Goal: Obtain resource: Download file/media

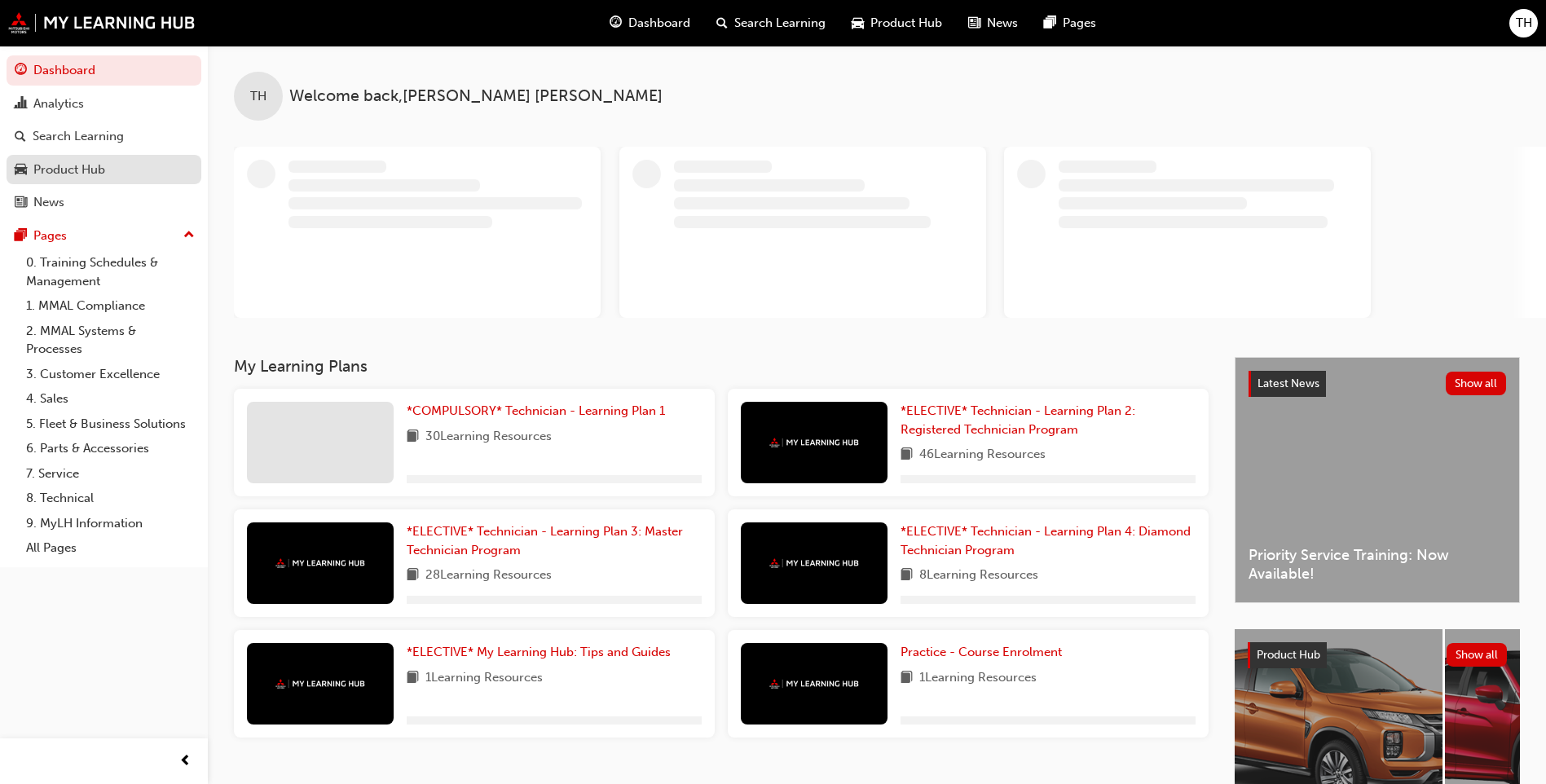
click at [79, 173] on div "Product Hub" at bounding box center [70, 169] width 72 height 19
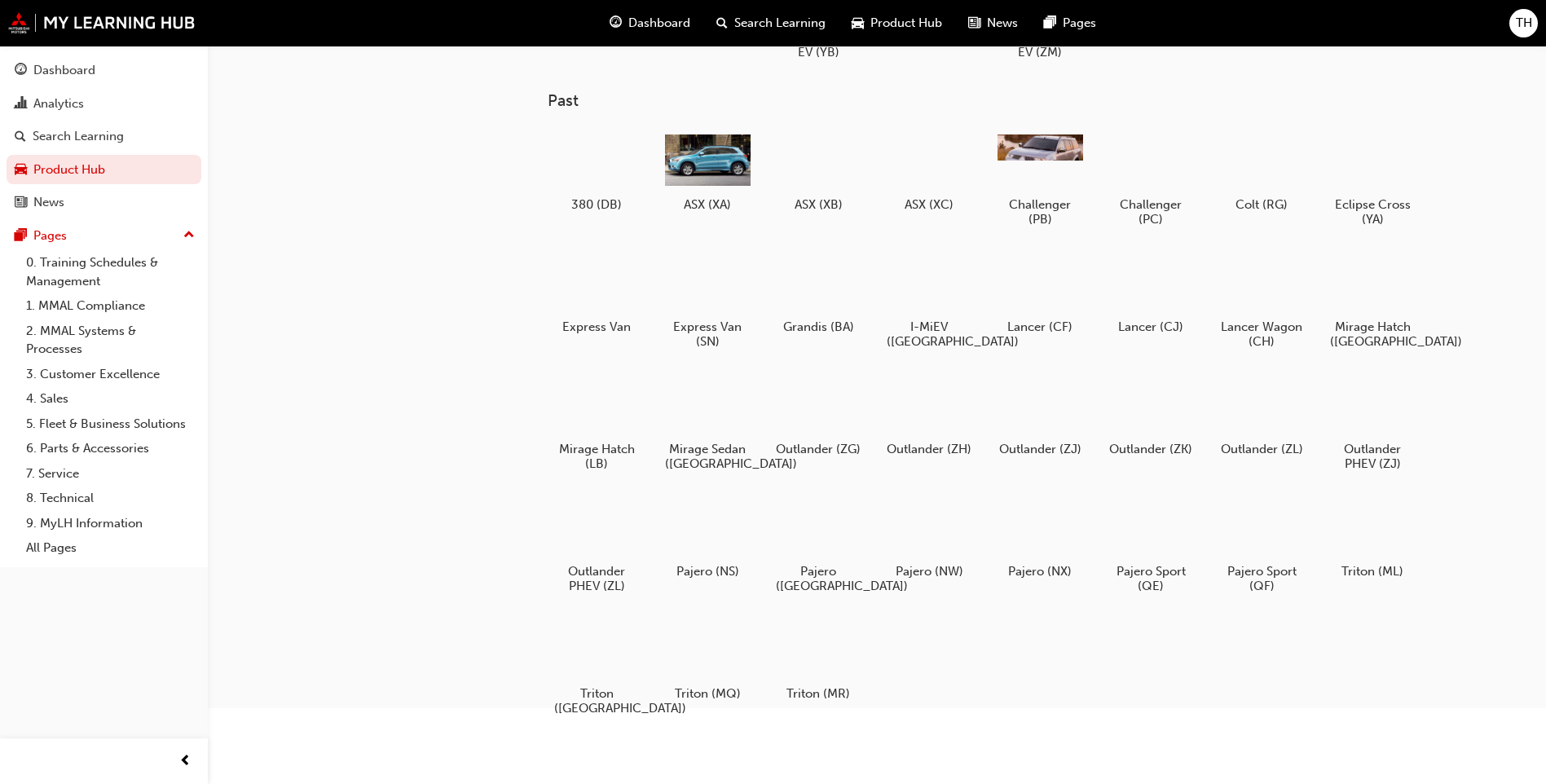
scroll to position [163, 0]
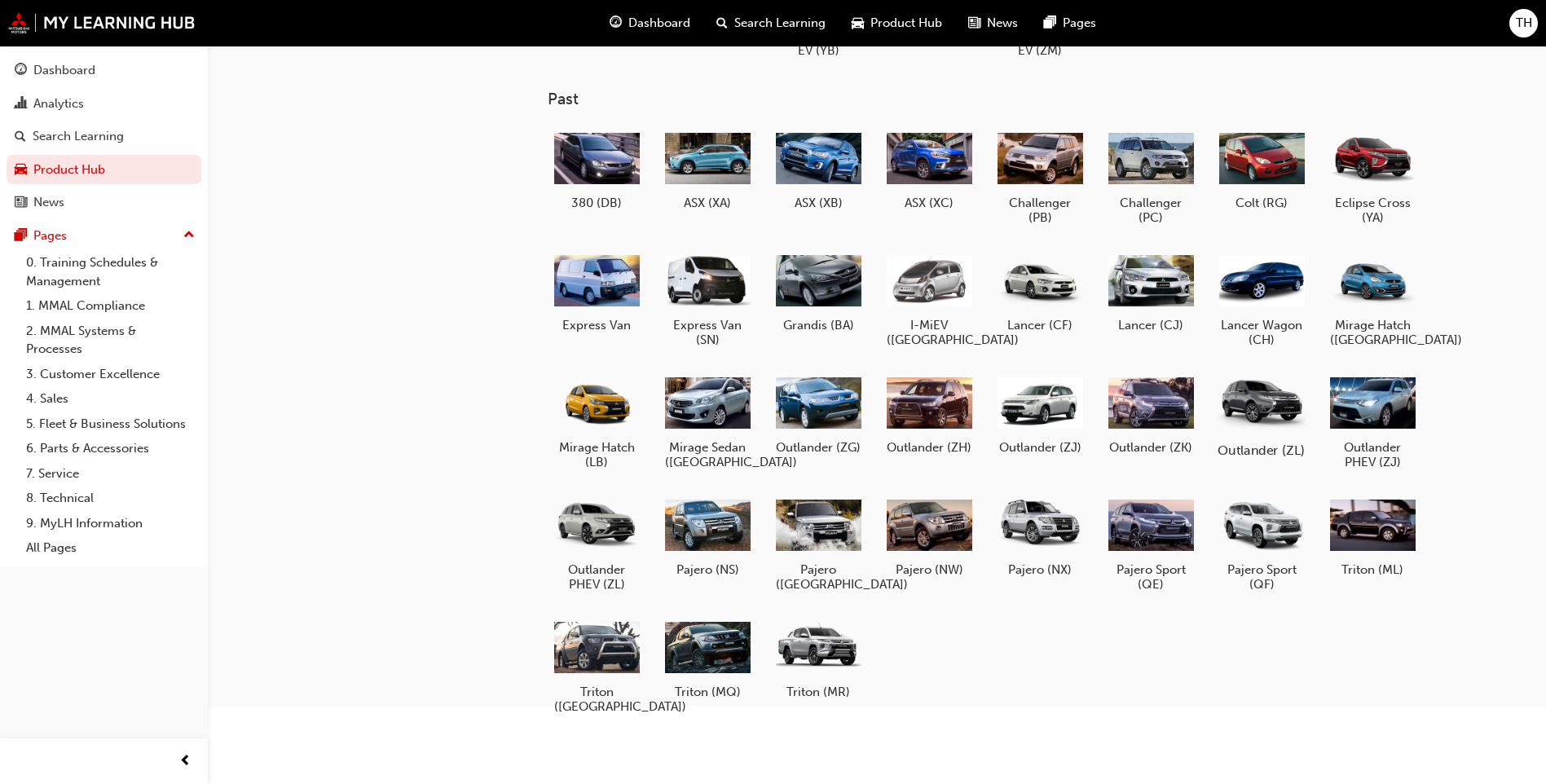
click at [1254, 419] on div at bounding box center [1262, 401] width 91 height 65
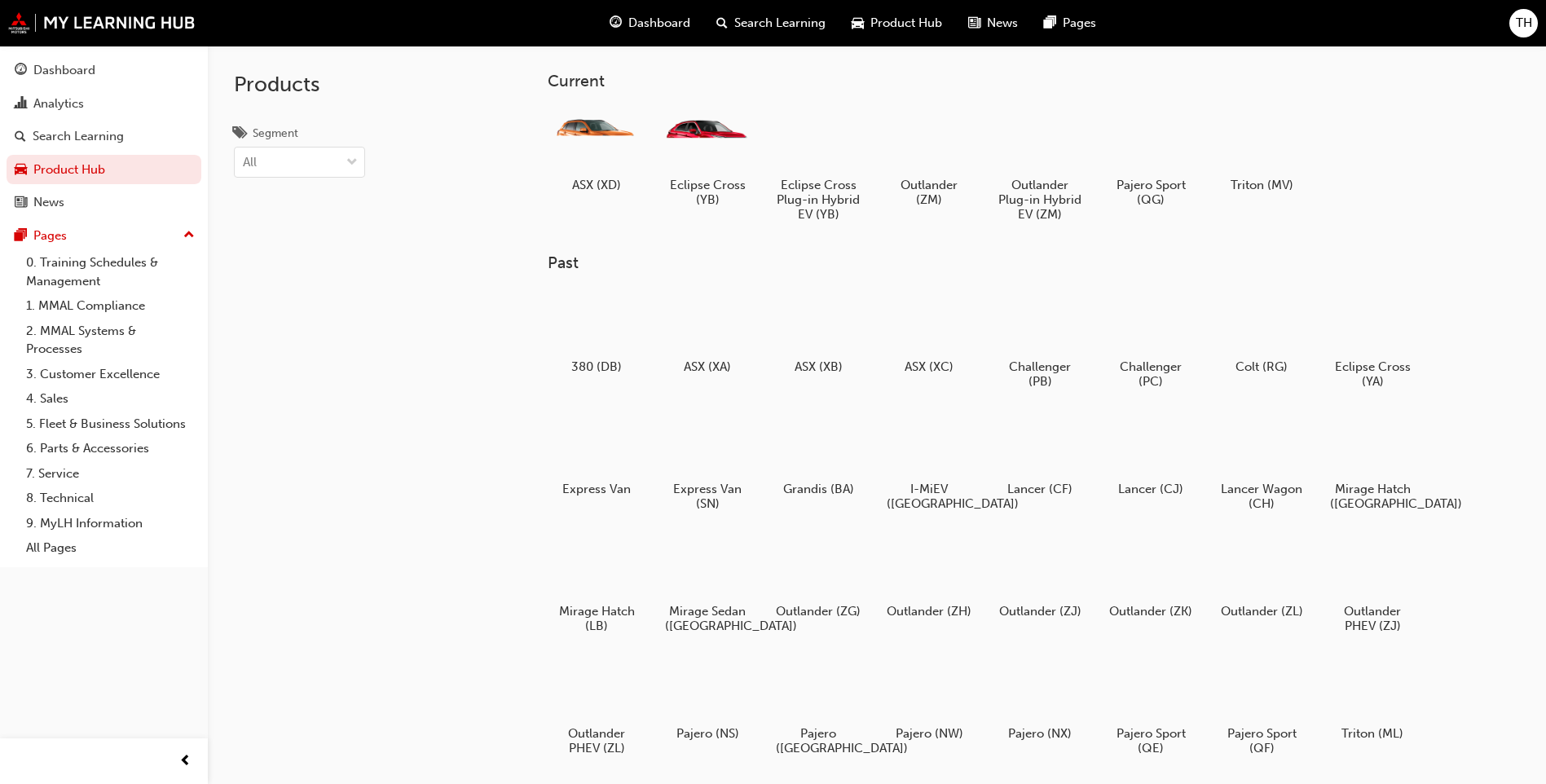
scroll to position [163, 0]
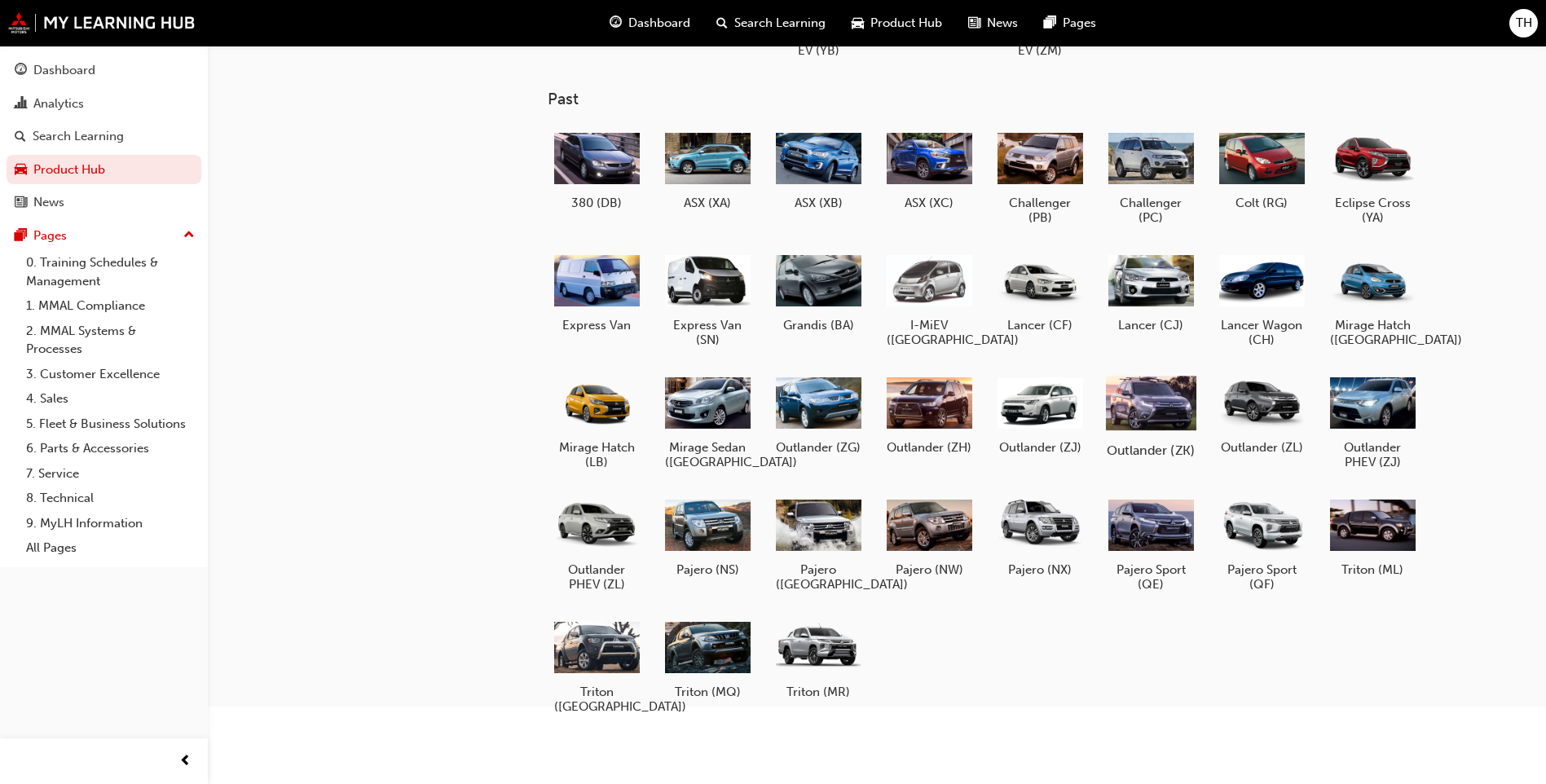
click at [1123, 414] on div at bounding box center [1151, 401] width 91 height 65
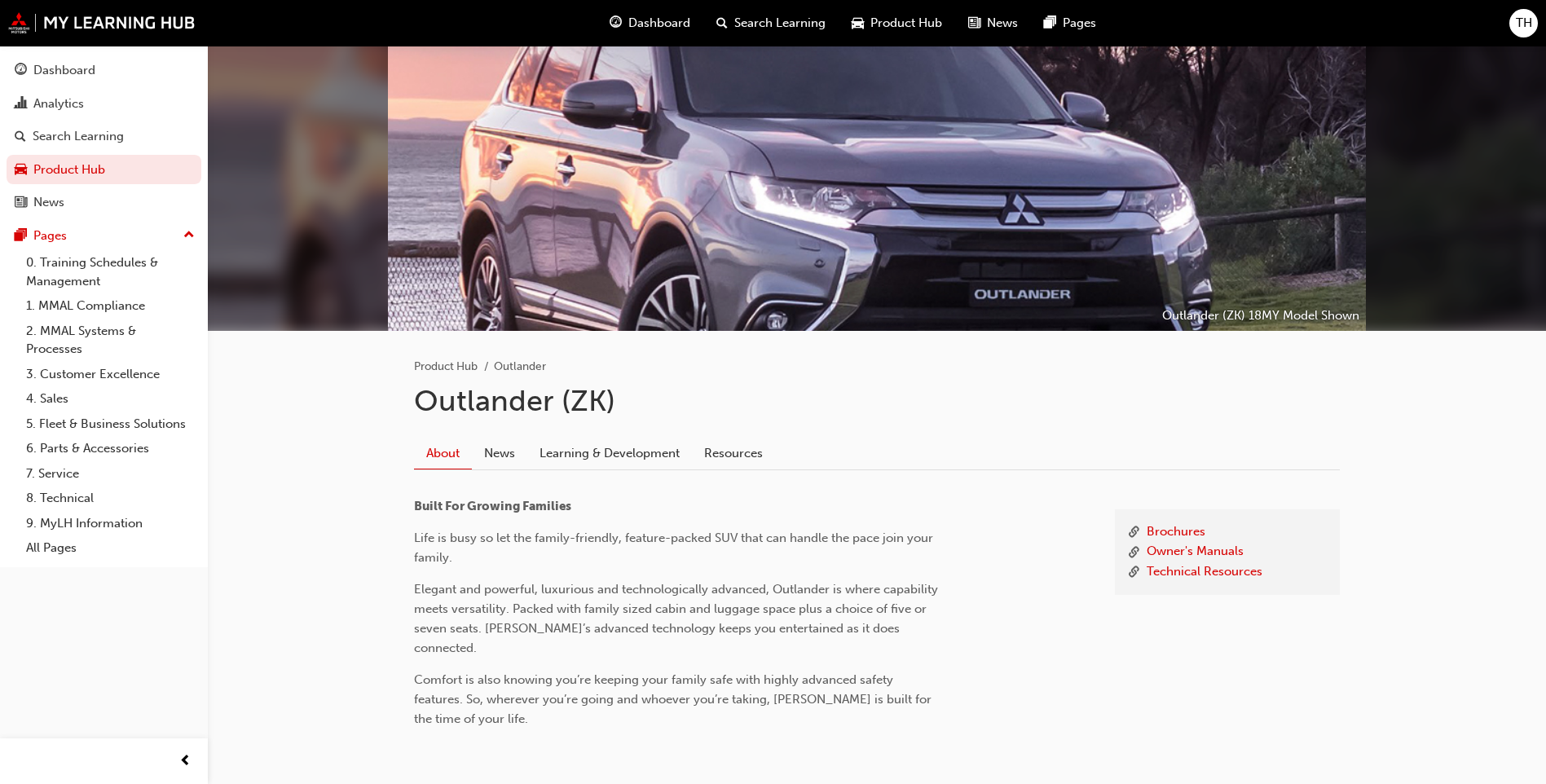
scroll to position [97, 0]
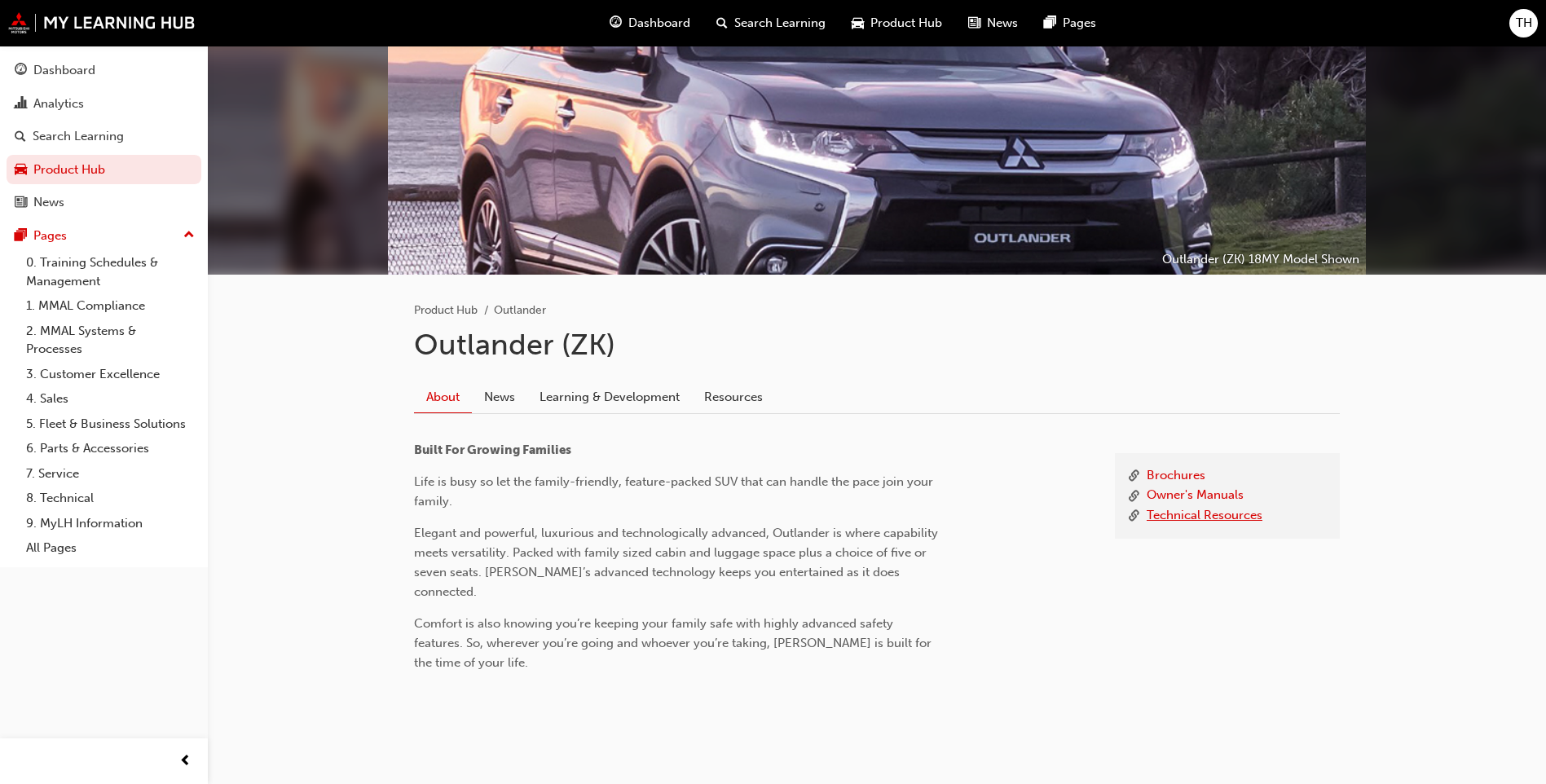
click at [1208, 507] on link "Technical Resources" at bounding box center [1205, 516] width 116 height 20
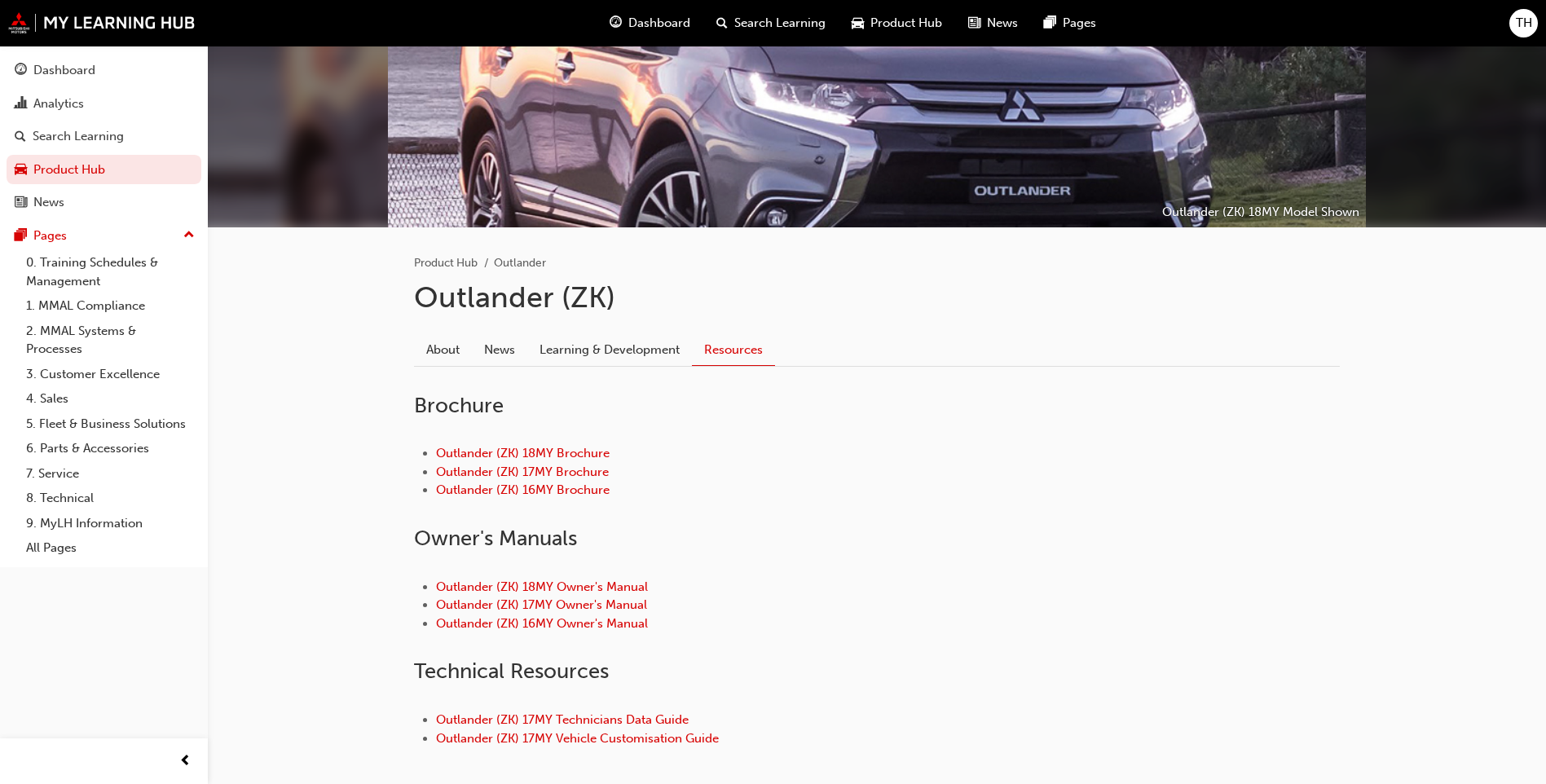
scroll to position [226, 0]
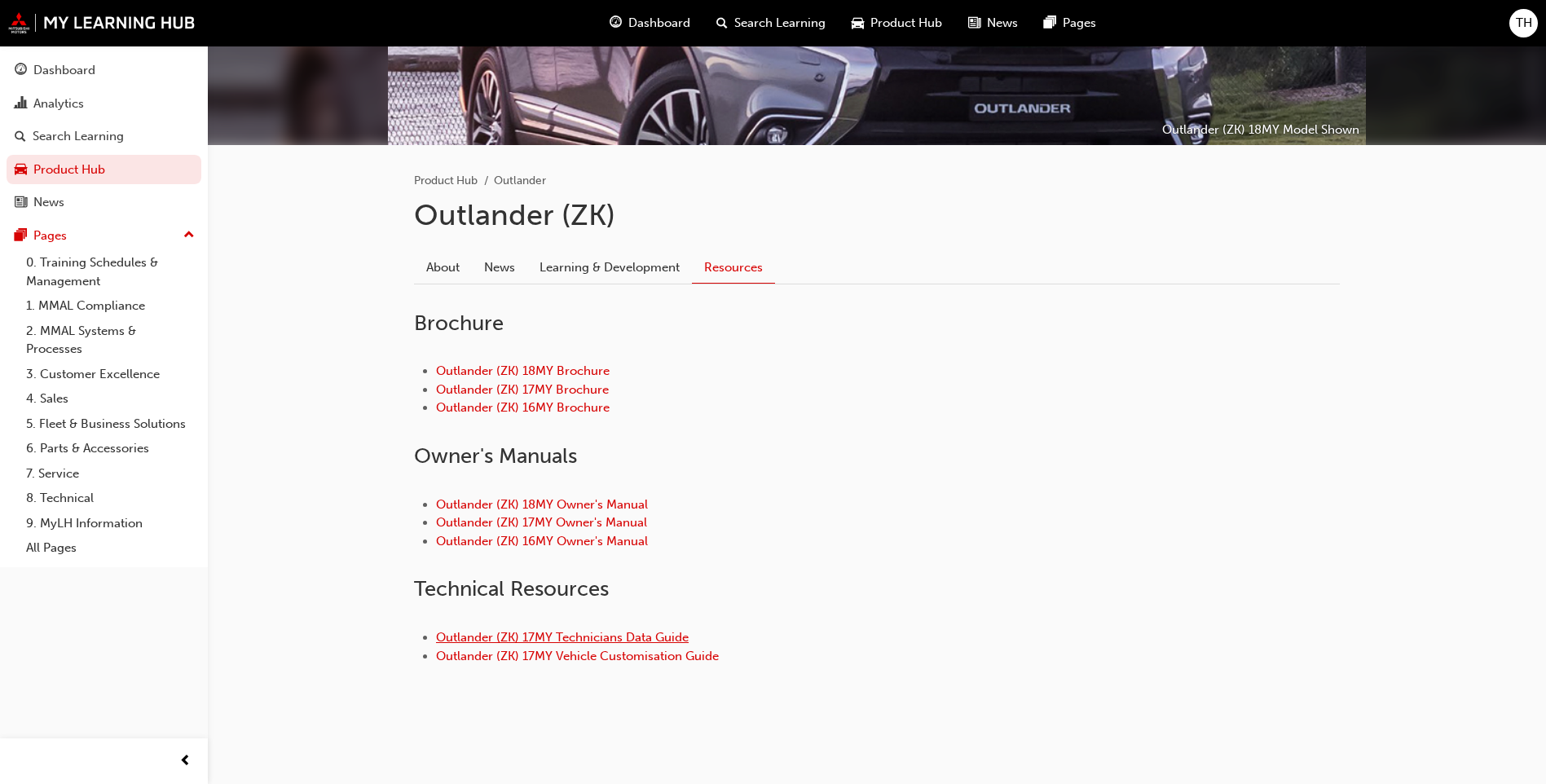
click at [532, 632] on link "Outlander (ZK) 17MY Technicians Data Guide" at bounding box center [561, 637] width 252 height 15
